Goal: Task Accomplishment & Management: Manage account settings

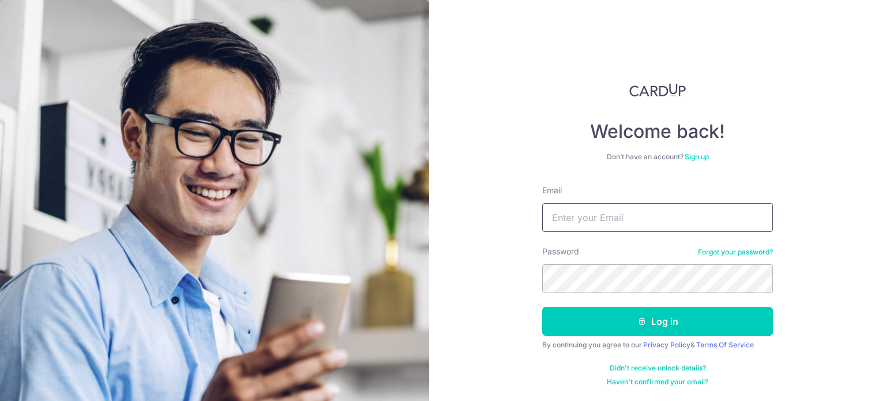
click at [576, 213] on input "Email" at bounding box center [657, 217] width 231 height 29
type input "[EMAIL_ADDRESS][DOMAIN_NAME]"
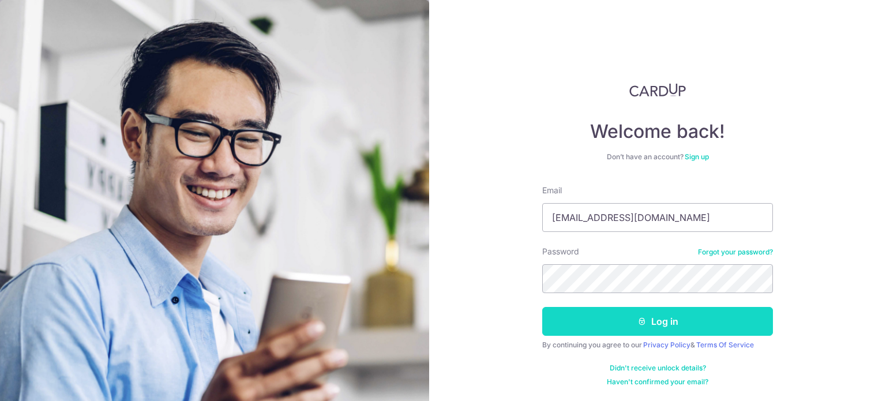
click at [683, 316] on button "Log in" at bounding box center [657, 321] width 231 height 29
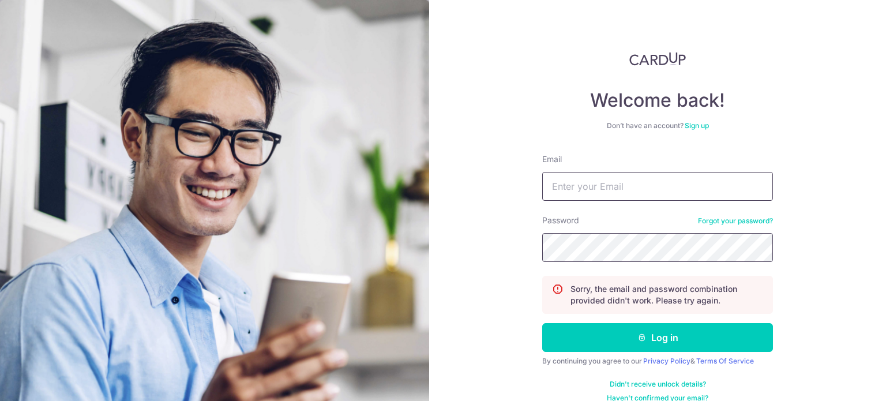
scroll to position [46, 0]
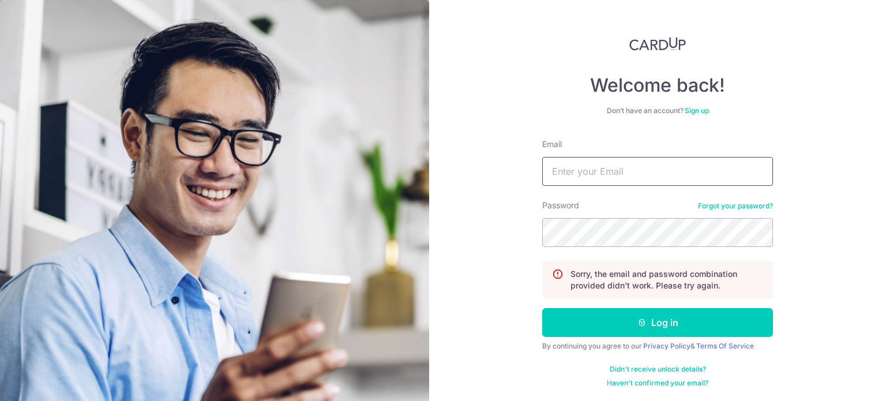
click at [640, 164] on input "Email" at bounding box center [657, 171] width 231 height 29
type input "[EMAIL_ADDRESS][DOMAIN_NAME]"
click at [542, 308] on button "Log in" at bounding box center [657, 322] width 231 height 29
